Goal: Task Accomplishment & Management: Manage account settings

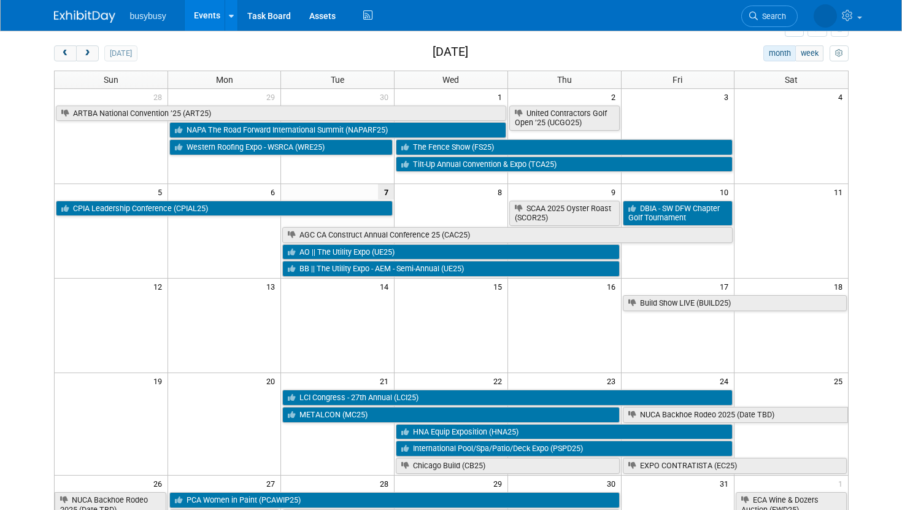
scroll to position [108, 0]
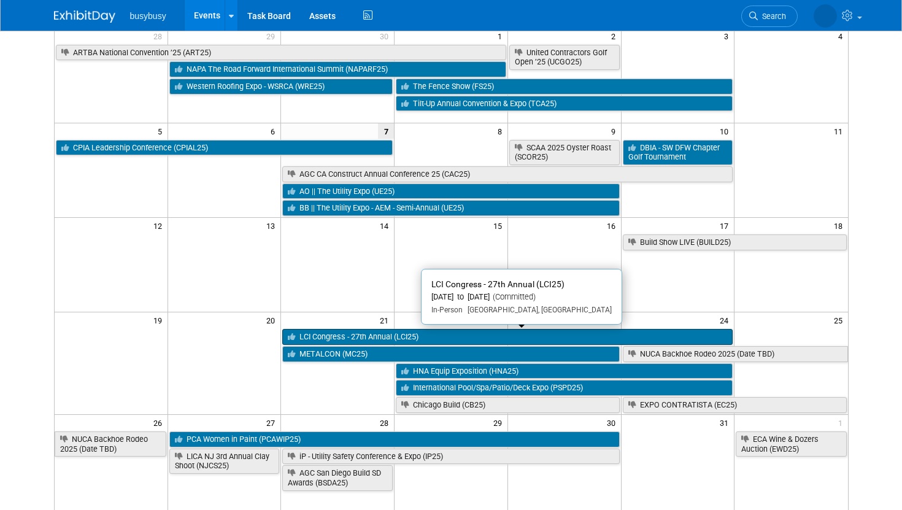
click at [362, 334] on link "LCI Congress - 27th Annual (LCI25)" at bounding box center [507, 337] width 450 height 16
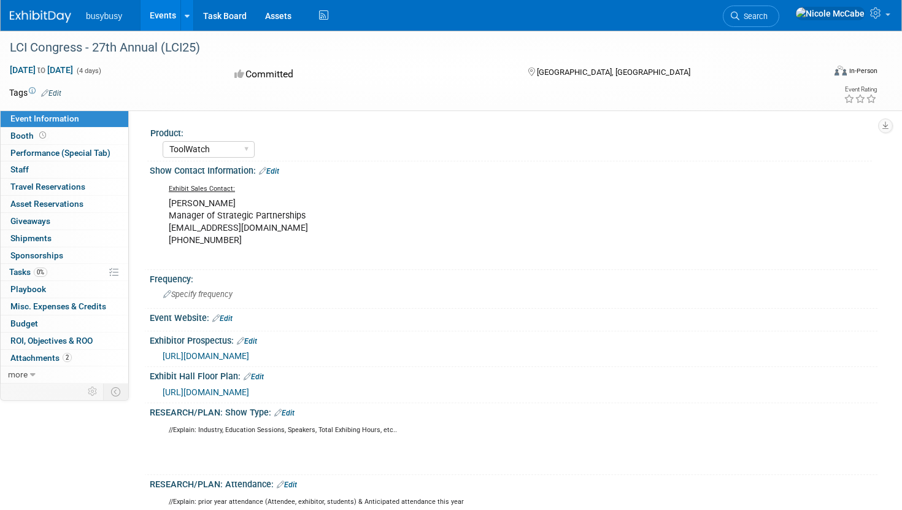
select select "ToolWatch"
select select "Yes"
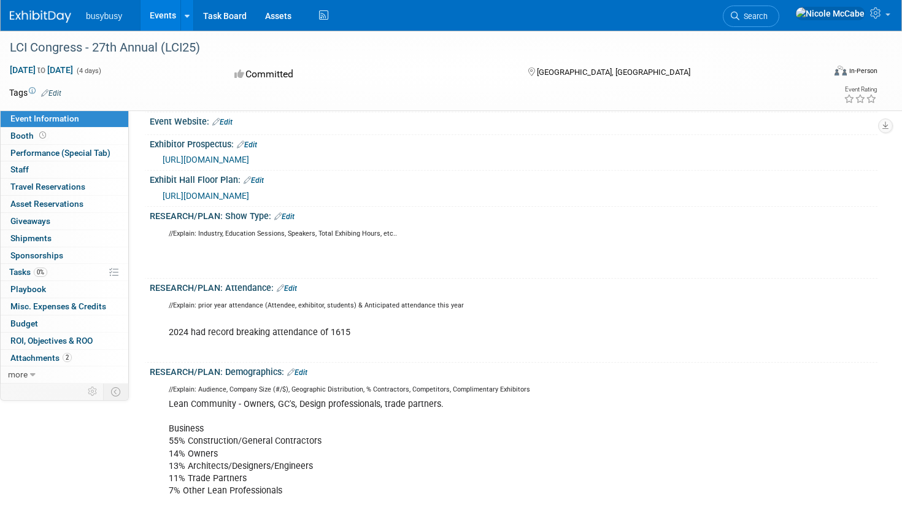
scroll to position [199, 0]
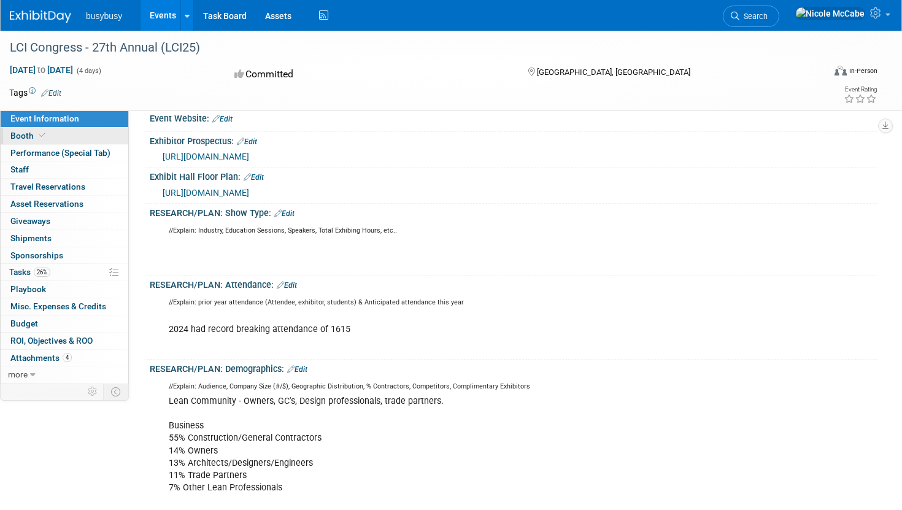
click at [66, 133] on link "Booth" at bounding box center [65, 136] width 128 height 17
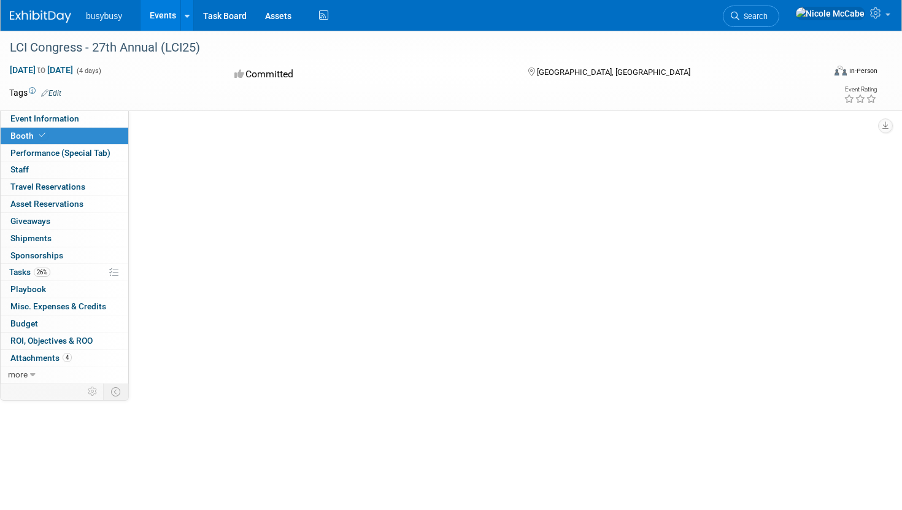
scroll to position [0, 0]
